Goal: Check status: Check status

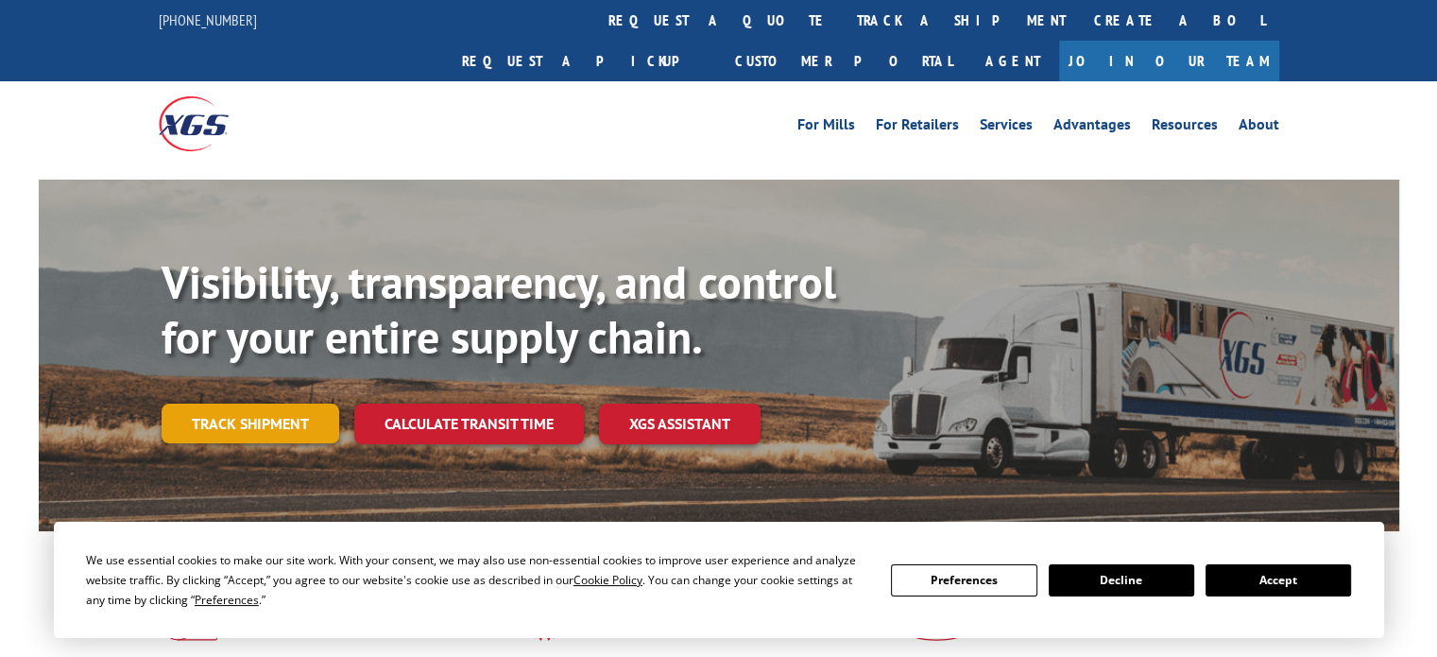
click at [291, 404] on link "Track shipment" at bounding box center [251, 424] width 178 height 40
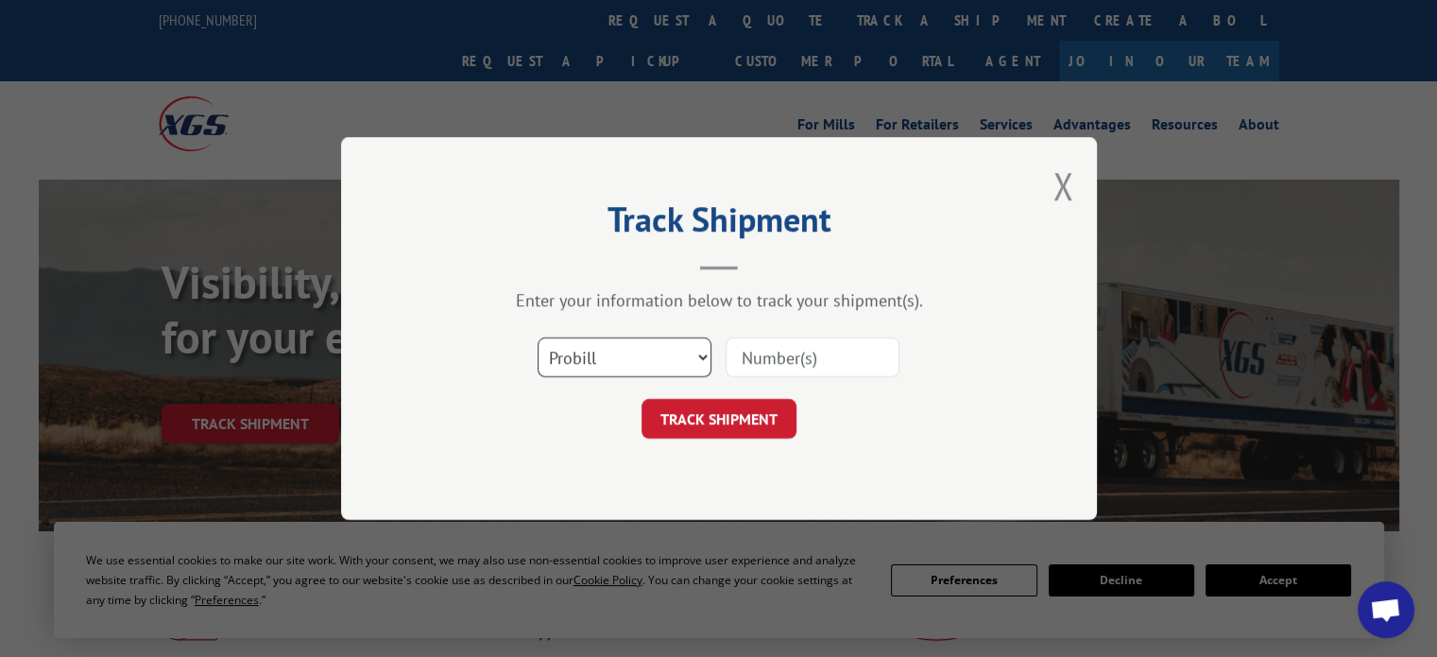
click at [670, 358] on select "Select category... Probill BOL PO" at bounding box center [625, 357] width 174 height 40
click at [538, 337] on select "Select category... Probill BOL PO" at bounding box center [625, 357] width 174 height 40
click at [640, 366] on select "Select category... Probill BOL PO" at bounding box center [625, 357] width 174 height 40
select select "probill"
click at [538, 337] on select "Select category... Probill BOL PO" at bounding box center [625, 357] width 174 height 40
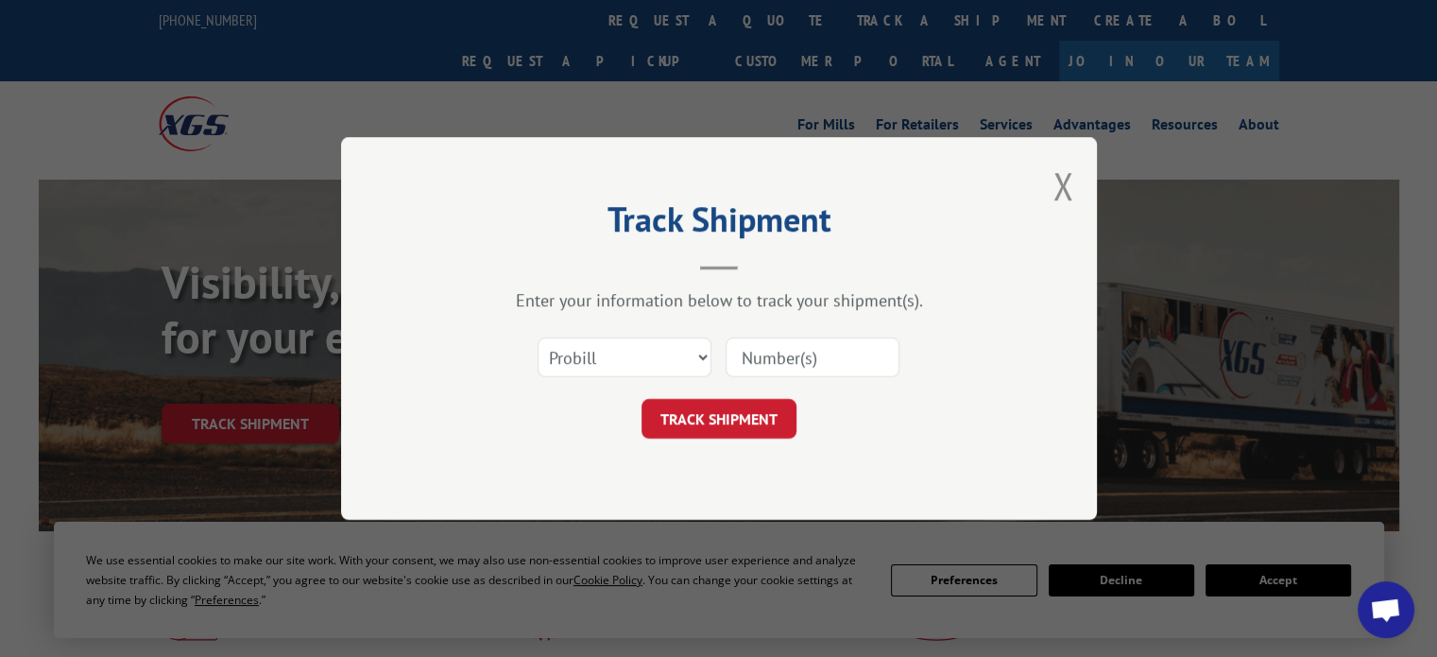
paste input "17001734"
type input "17001734"
click at [733, 424] on button "TRACK SHIPMENT" at bounding box center [719, 419] width 155 height 40
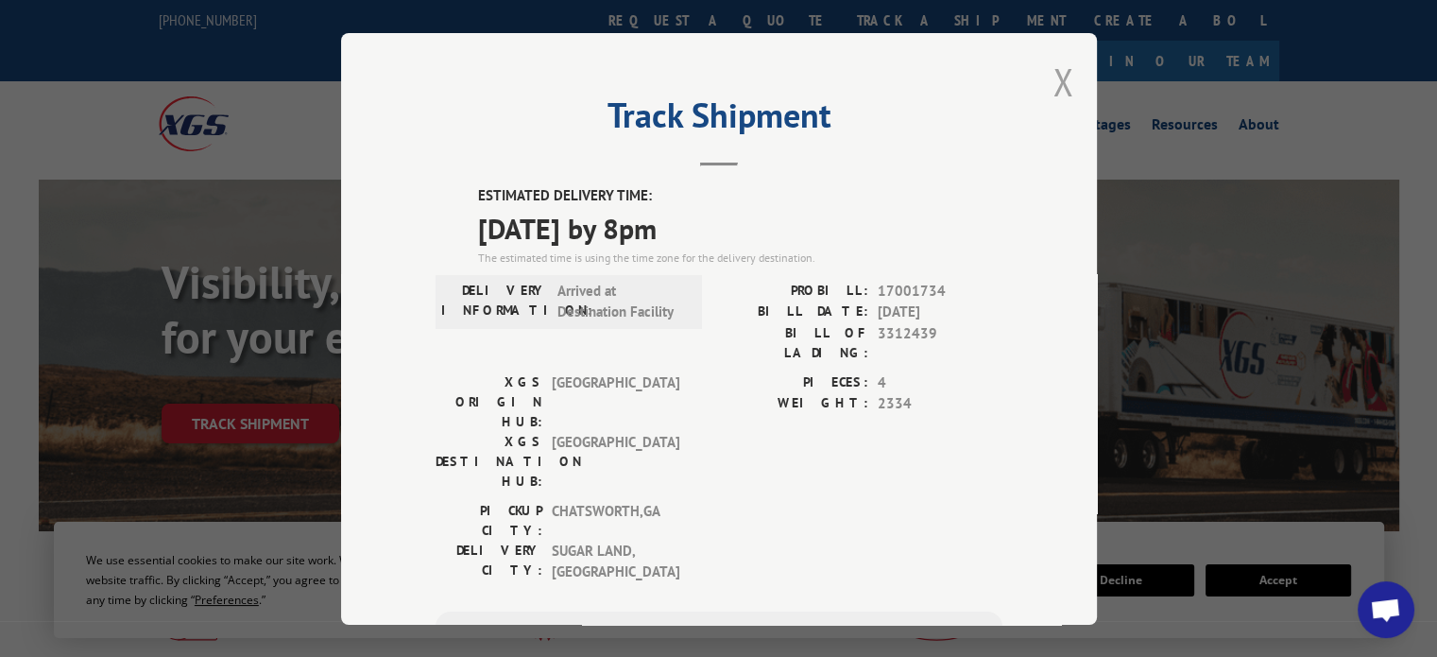
click at [1058, 81] on button "Close modal" at bounding box center [1063, 82] width 21 height 50
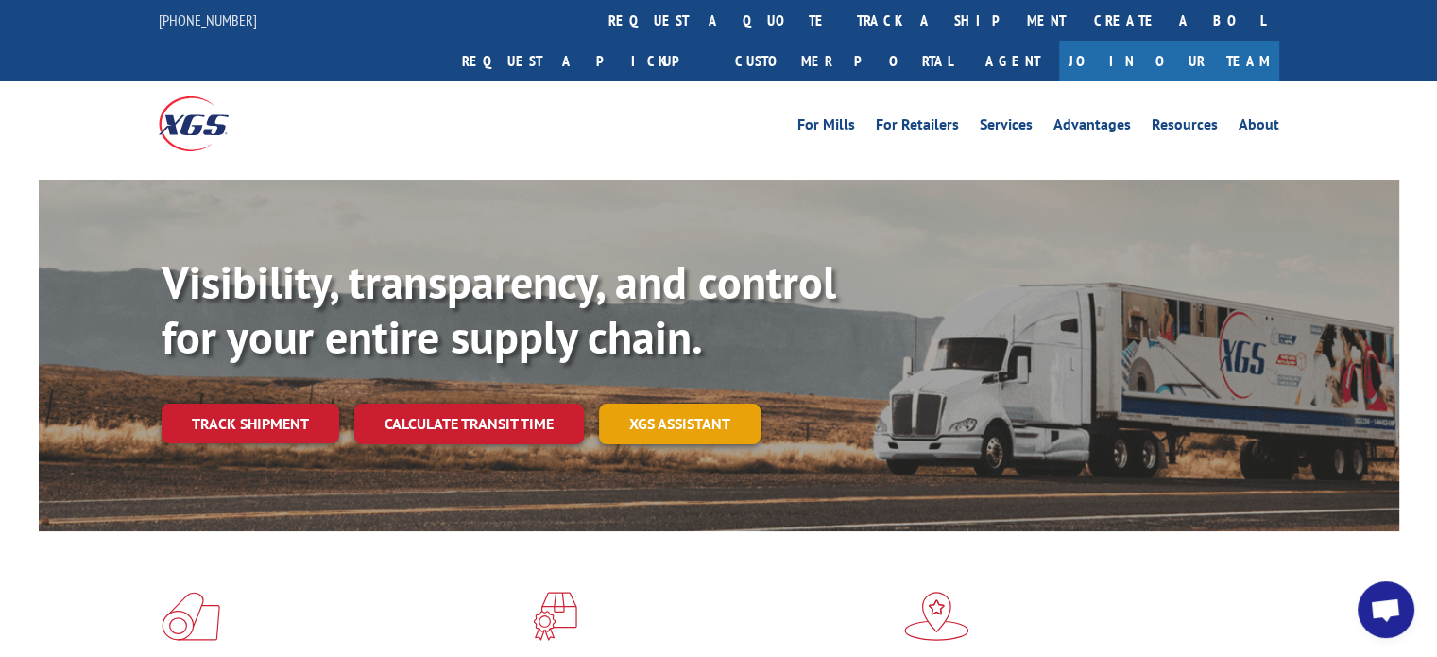
click at [693, 404] on link "XGS ASSISTANT" at bounding box center [680, 424] width 162 height 41
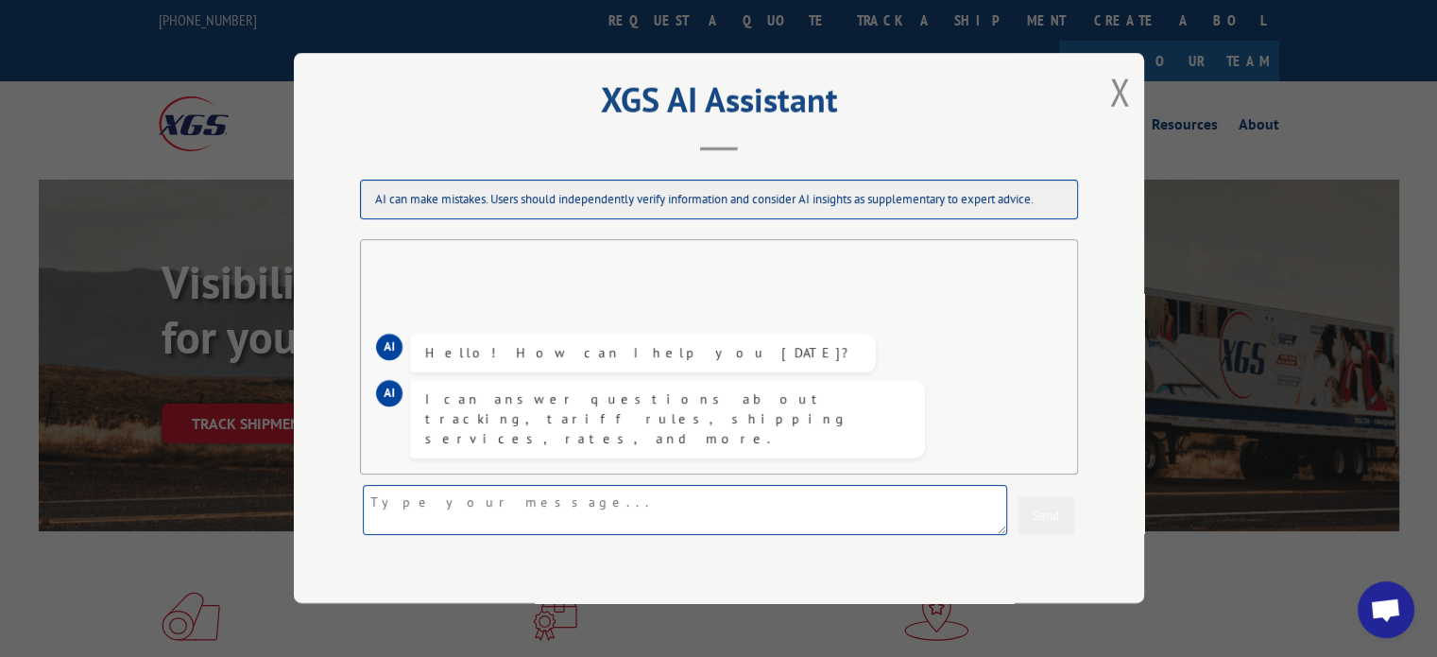
click at [556, 503] on textarea at bounding box center [685, 511] width 645 height 50
type textarea "can you provide exact location of a shipment?"
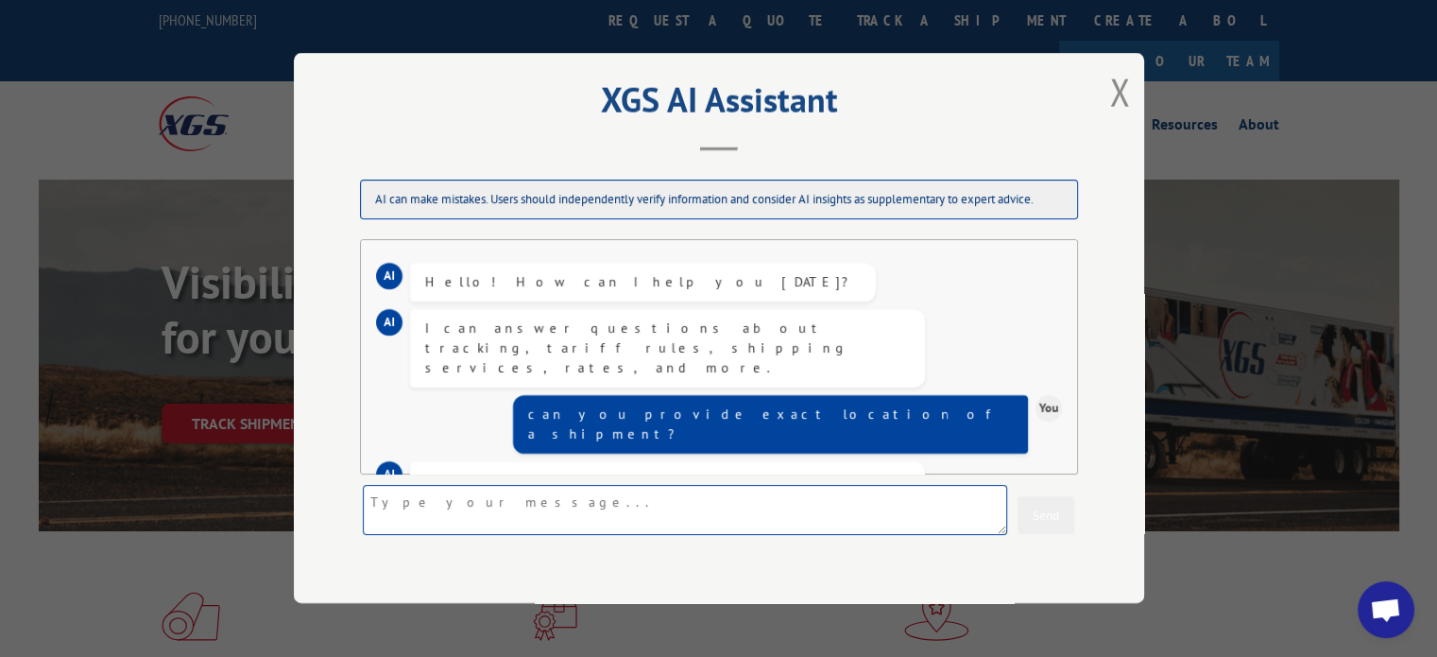
scroll to position [60, 0]
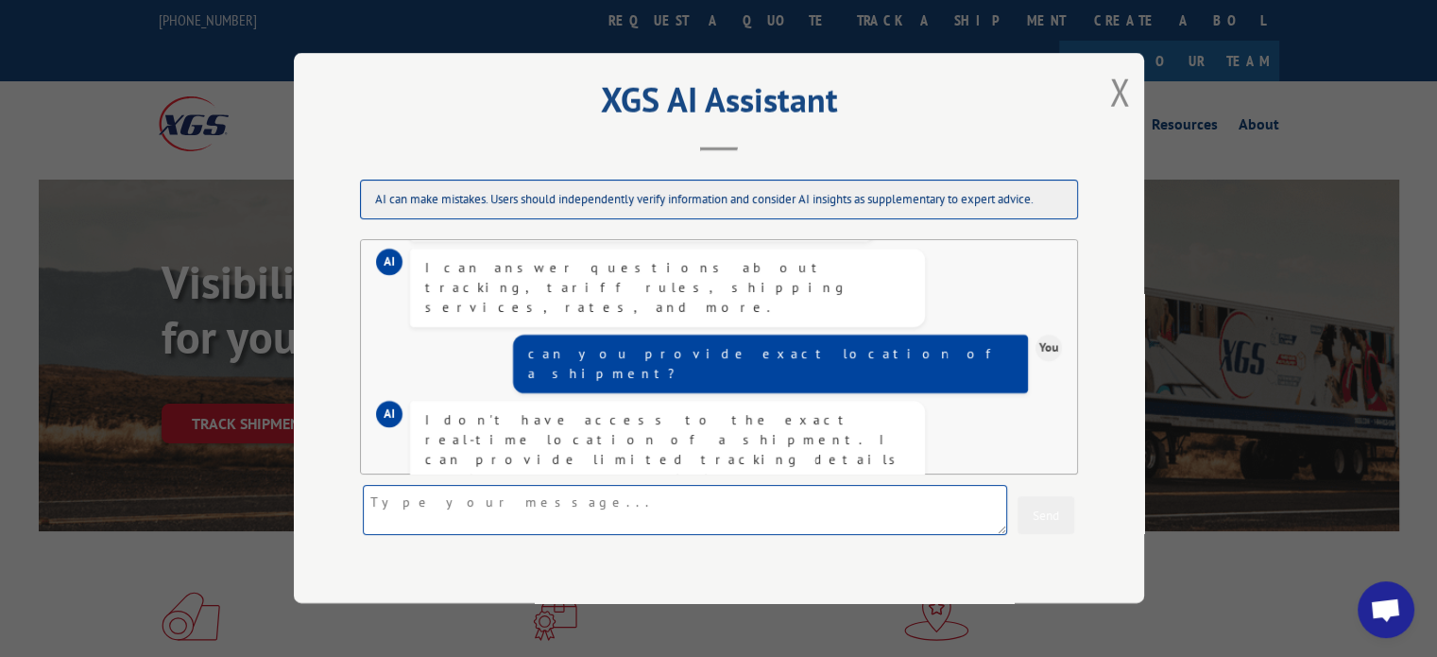
click at [595, 499] on textarea at bounding box center [685, 511] width 645 height 50
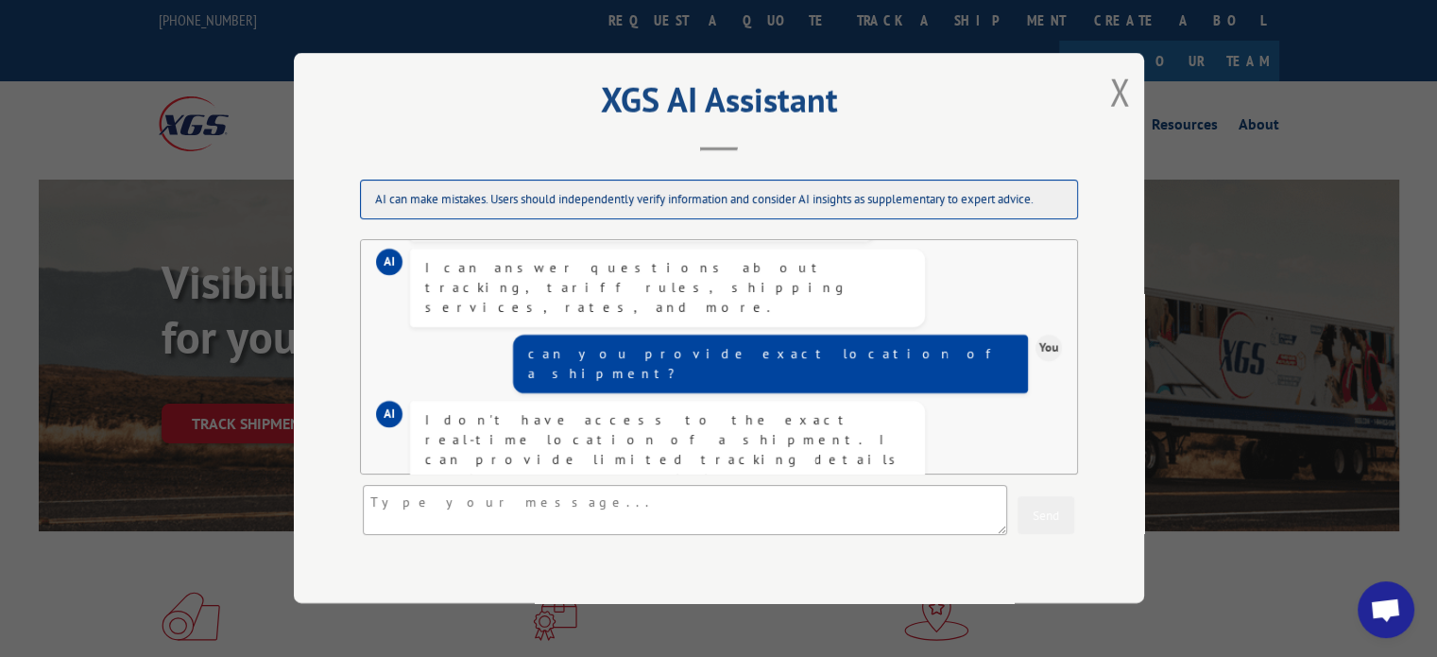
click at [1113, 101] on button "Close modal" at bounding box center [1119, 92] width 21 height 50
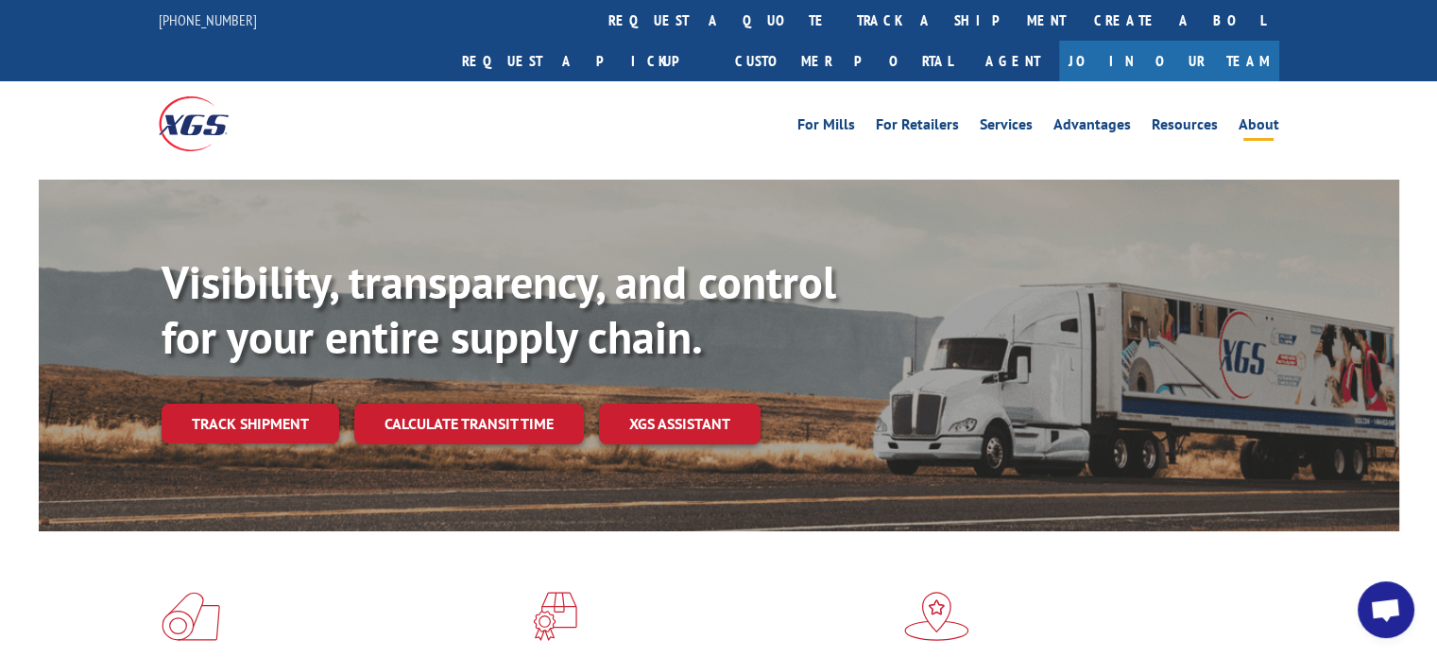
click at [1251, 117] on link "About" at bounding box center [1259, 127] width 41 height 21
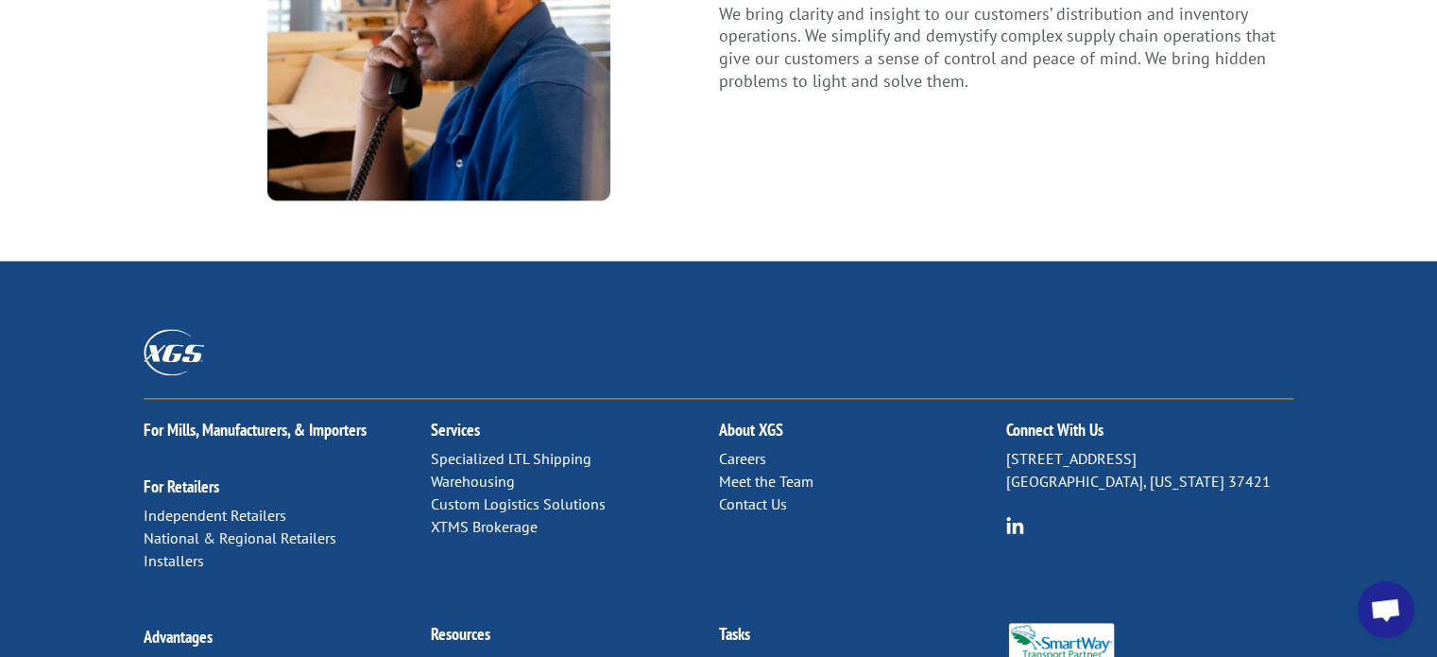
scroll to position [2637, 0]
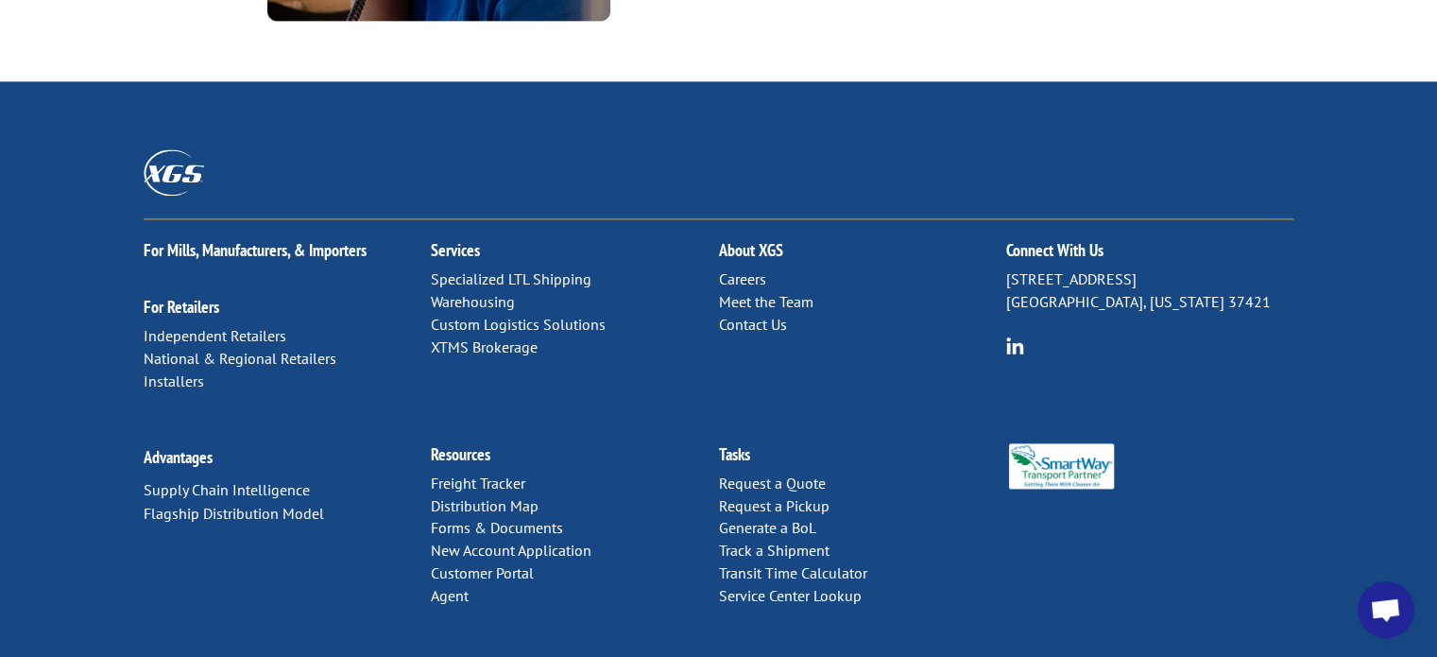
click at [493, 473] on link "Freight Tracker" at bounding box center [478, 482] width 95 height 19
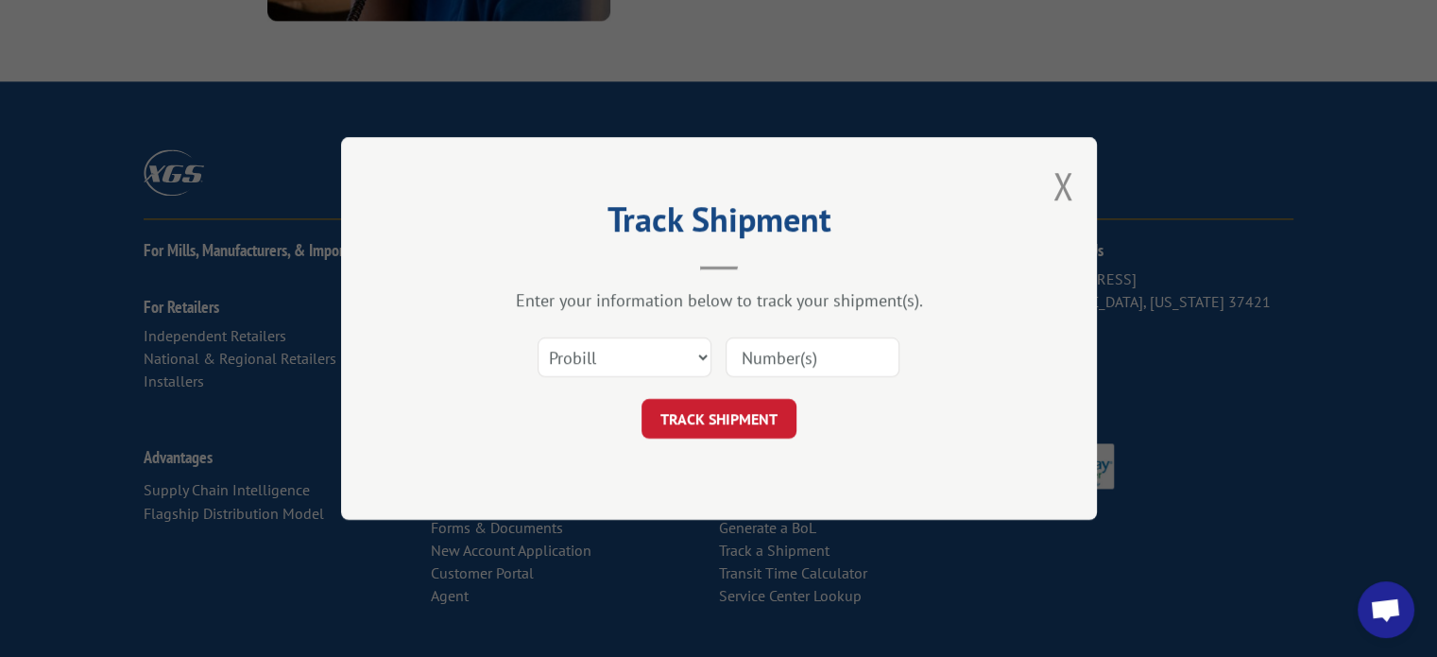
click at [816, 366] on input at bounding box center [813, 357] width 174 height 40
paste input "17001734"
type input "17001734"
click at [705, 417] on button "TRACK SHIPMENT" at bounding box center [719, 419] width 155 height 40
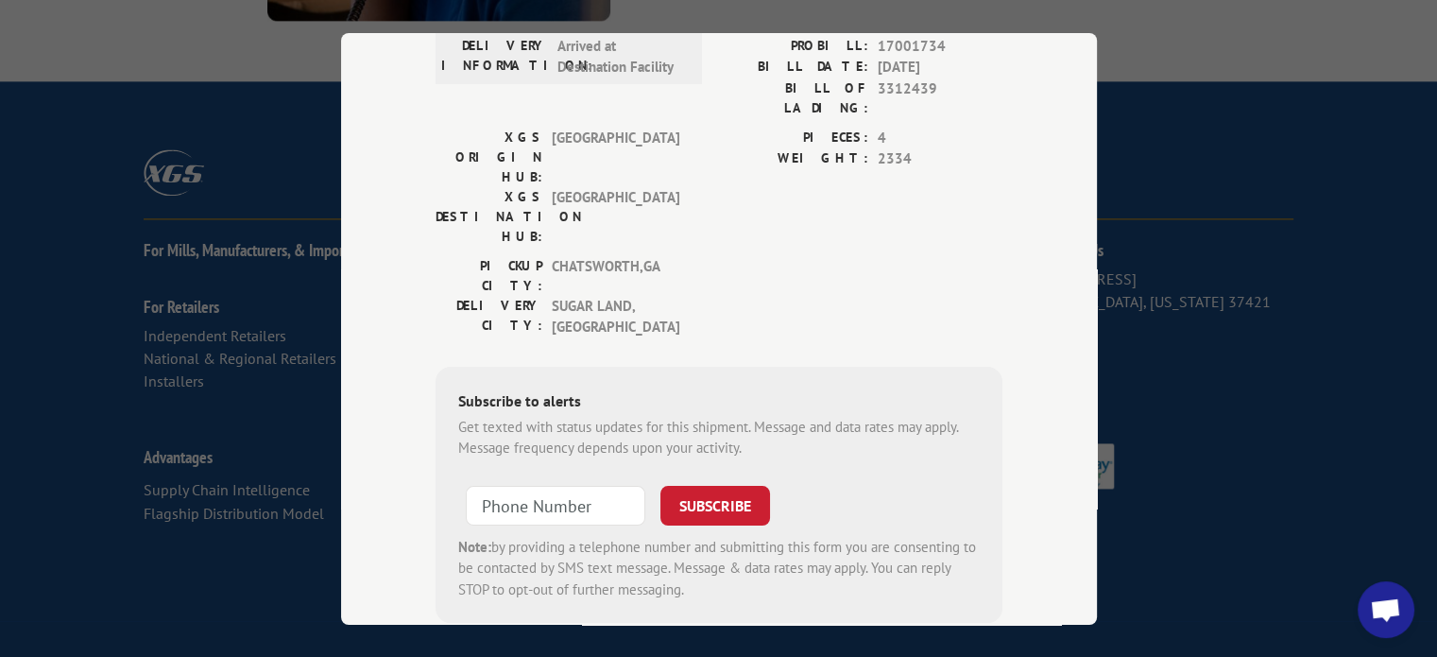
scroll to position [258, 0]
